Goal: Check status: Check status

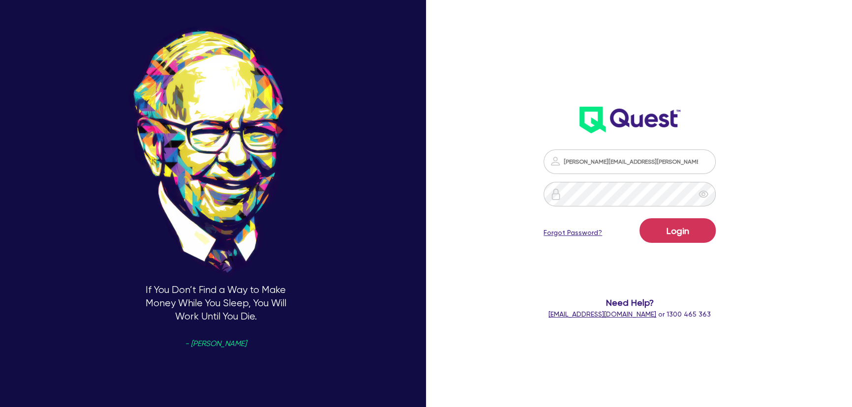
click at [688, 243] on div "Login Forgot Password?" at bounding box center [630, 232] width 172 height 29
click at [682, 232] on button "Login" at bounding box center [678, 230] width 76 height 25
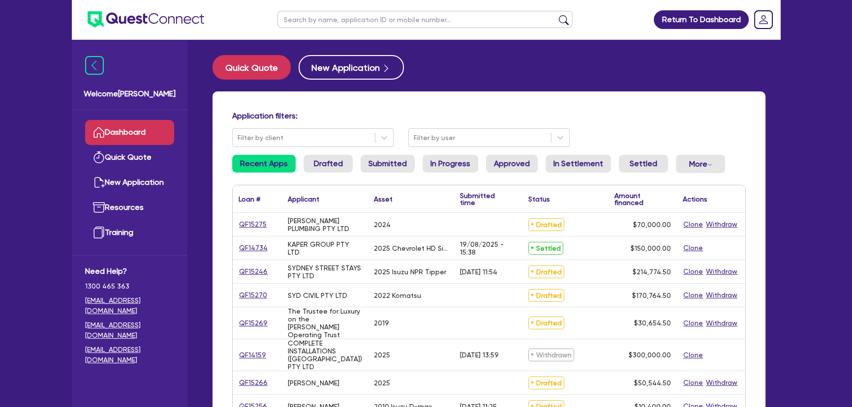
click at [409, 18] on input "text" at bounding box center [425, 19] width 295 height 17
type input "B"
click at [556, 15] on button "submit" at bounding box center [564, 22] width 16 height 14
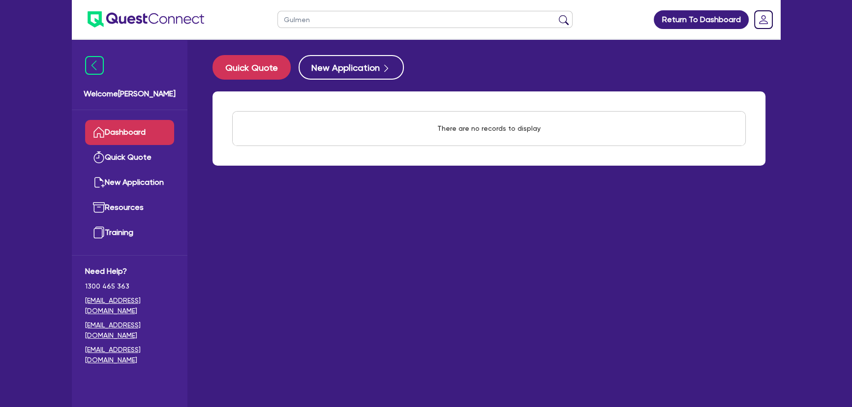
type input "Gulmen"
click at [556, 15] on button "submit" at bounding box center [564, 22] width 16 height 14
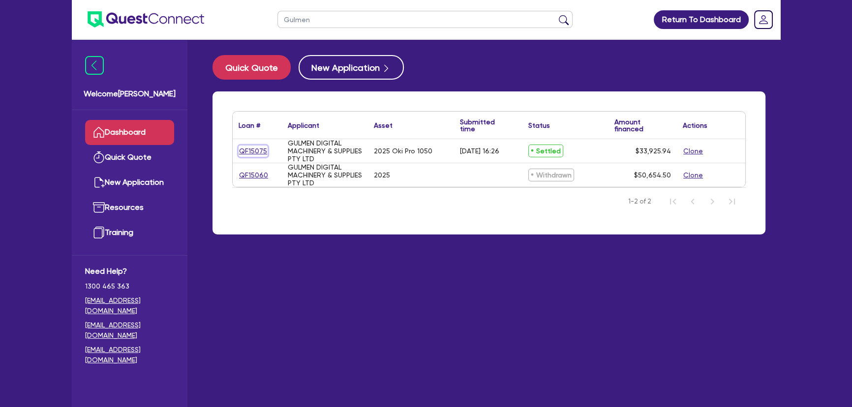
click at [249, 153] on link "QF15075" at bounding box center [253, 151] width 29 height 11
select select "SECONDARY_ASSETS"
select select "PRINTING_AND_PACKAGING_EQUIPMENT"
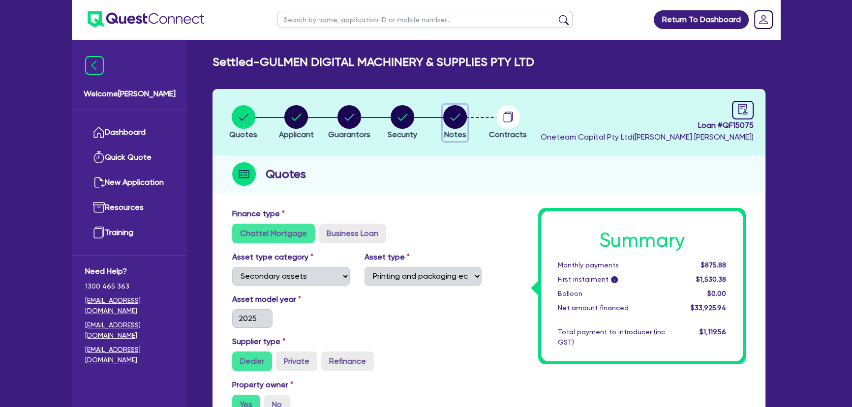
drag, startPoint x: 463, startPoint y: 127, endPoint x: 472, endPoint y: 172, distance: 45.7
click at [463, 128] on icon "button" at bounding box center [455, 117] width 24 height 24
select select "Quest Finance - Own Book"
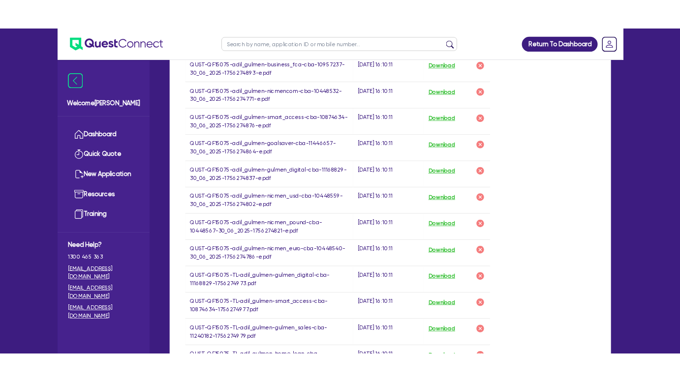
scroll to position [536, 0]
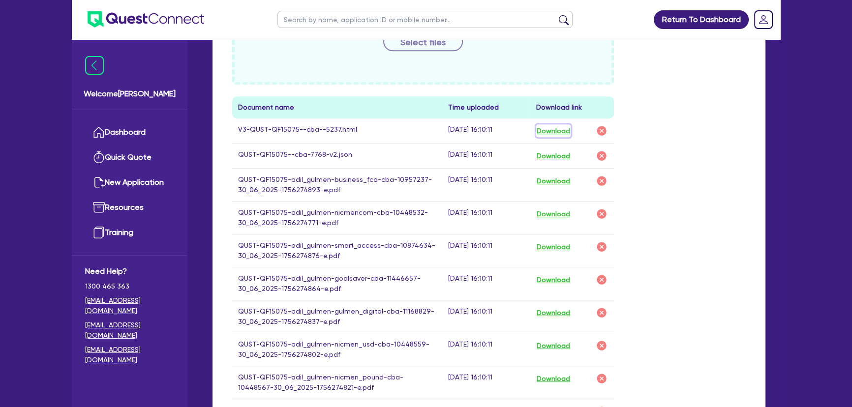
click at [550, 131] on button "Download" at bounding box center [553, 130] width 34 height 13
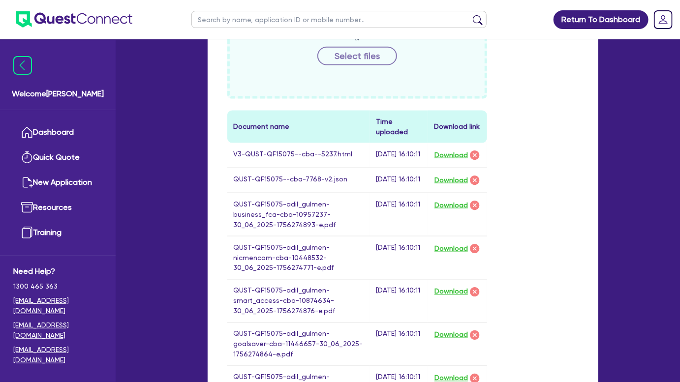
click at [105, 21] on img at bounding box center [74, 19] width 117 height 16
